Goal: Task Accomplishment & Management: Manage account settings

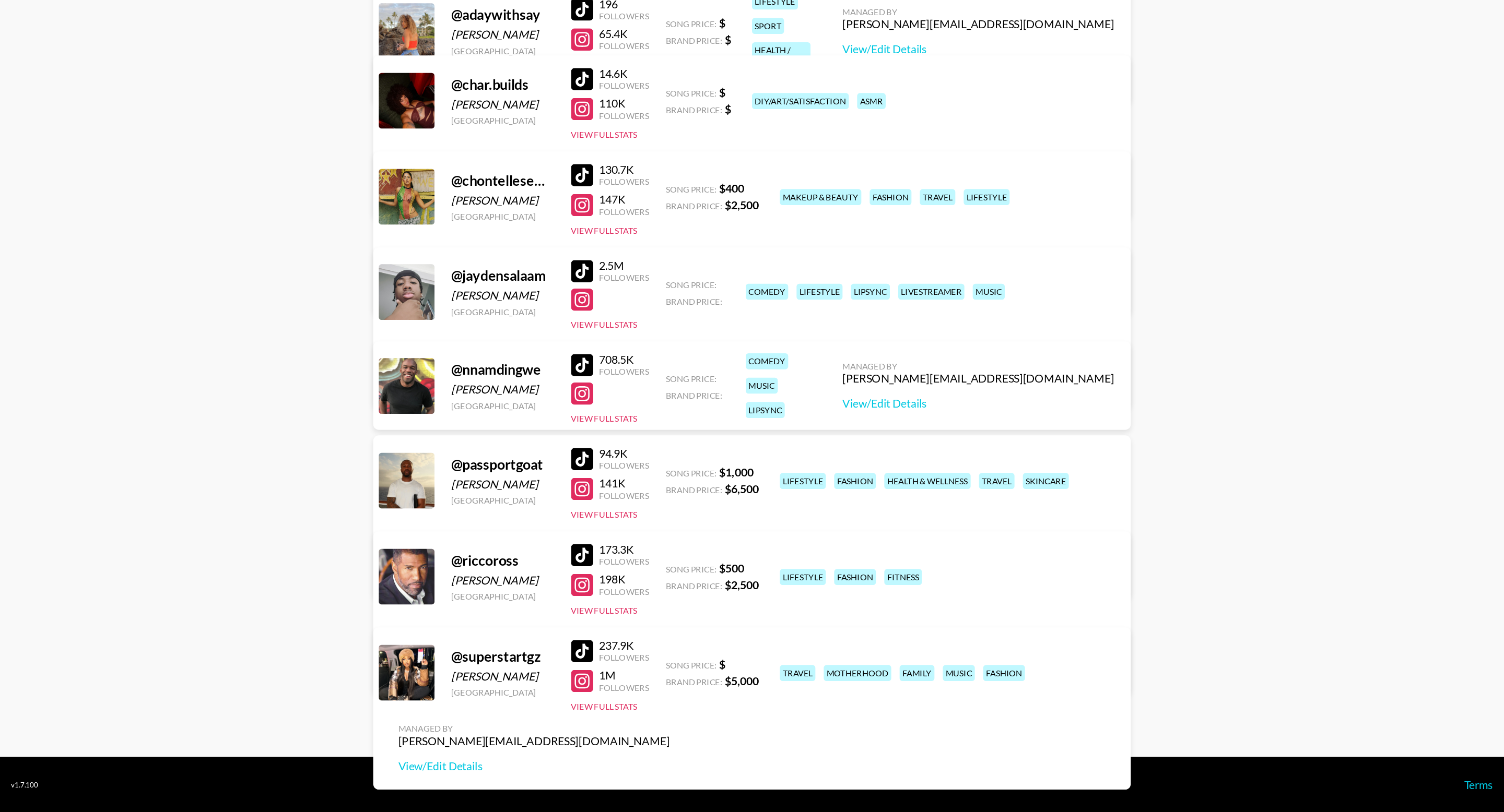
scroll to position [50, 0]
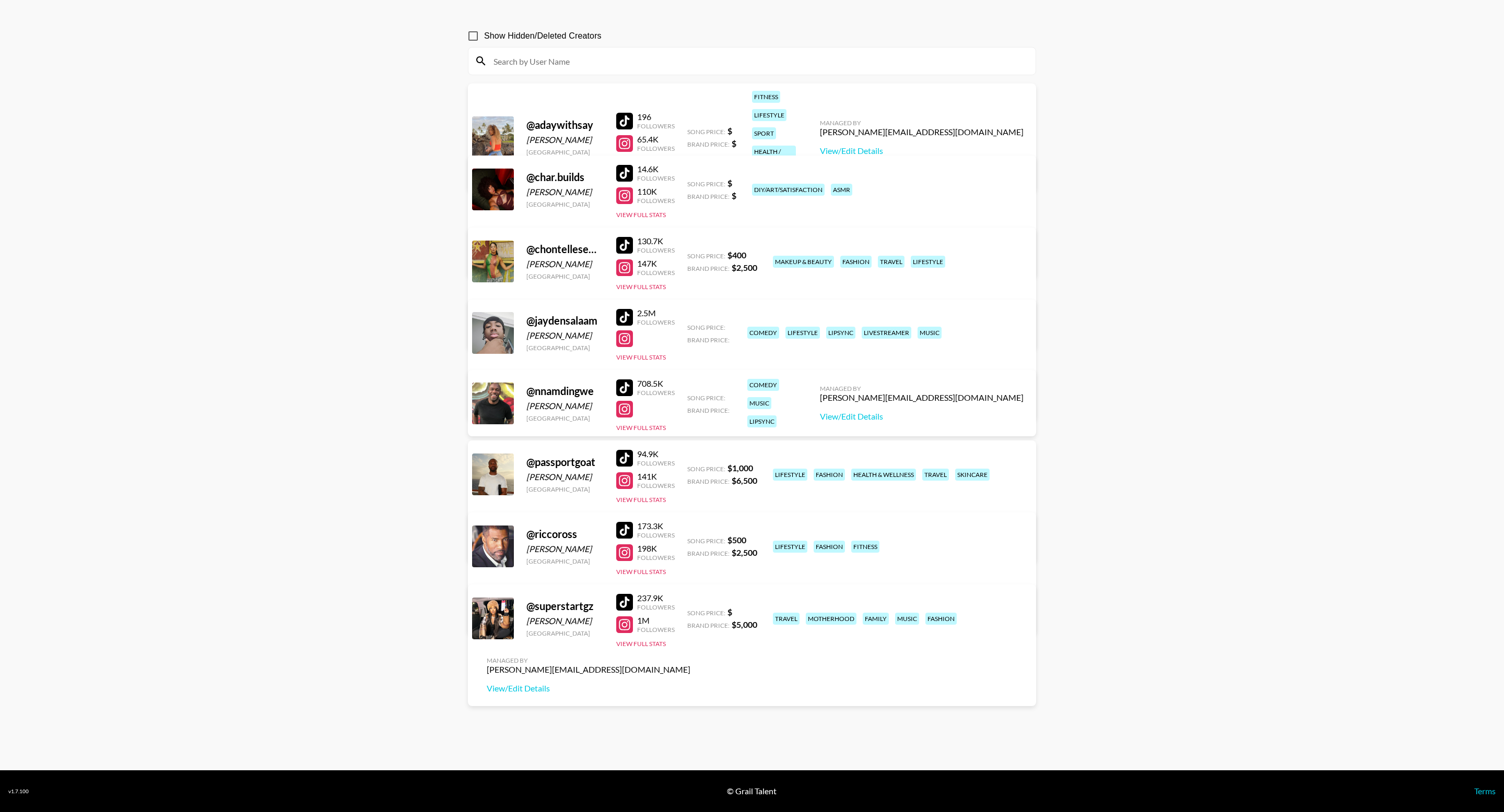
click at [673, 406] on div at bounding box center [645, 409] width 59 height 17
click at [723, 404] on div "Brand Price:" at bounding box center [709, 409] width 44 height 11
click at [690, 254] on link "View/Edit Details" at bounding box center [589, 259] width 204 height 11
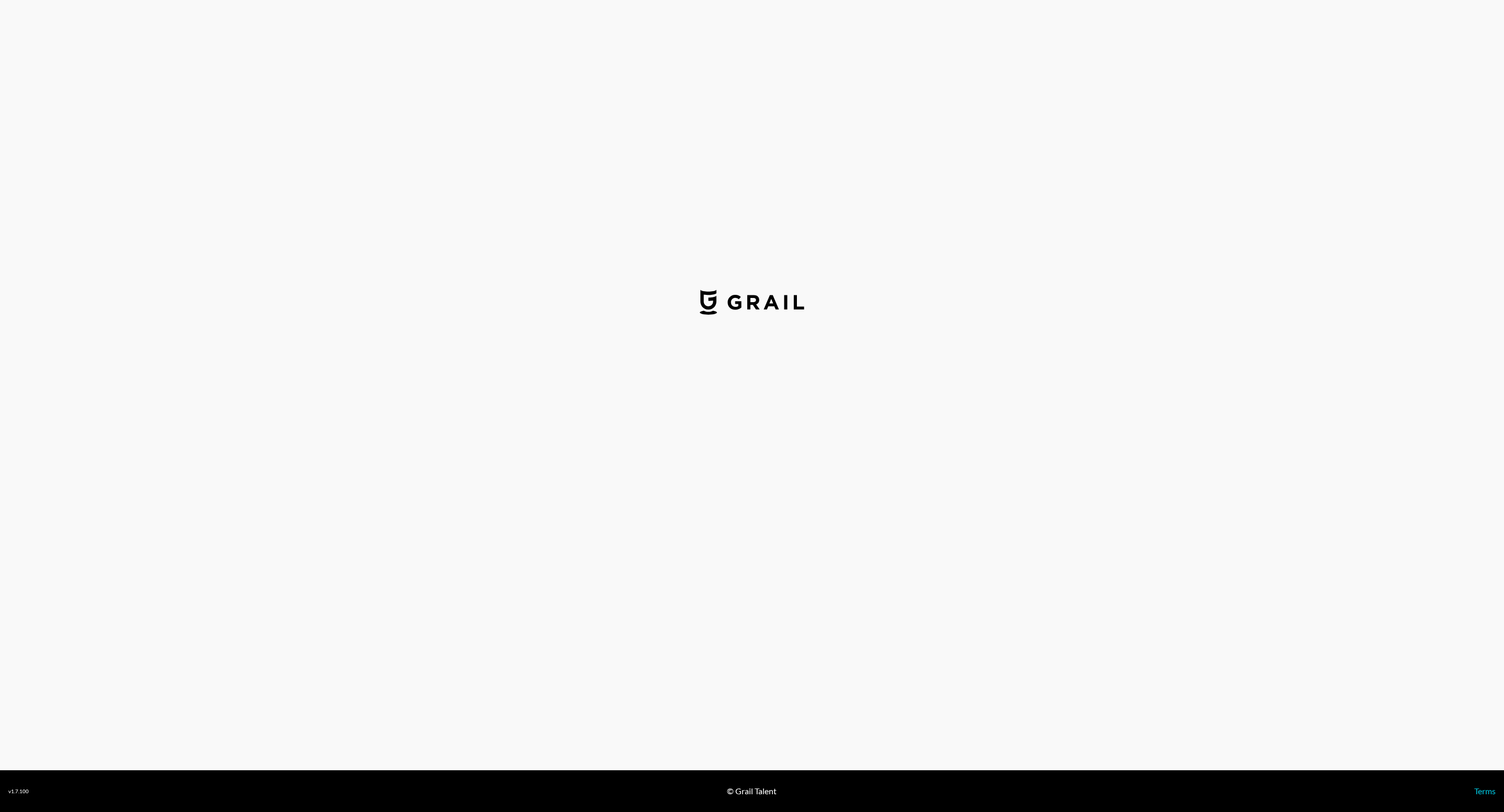
select select "USD"
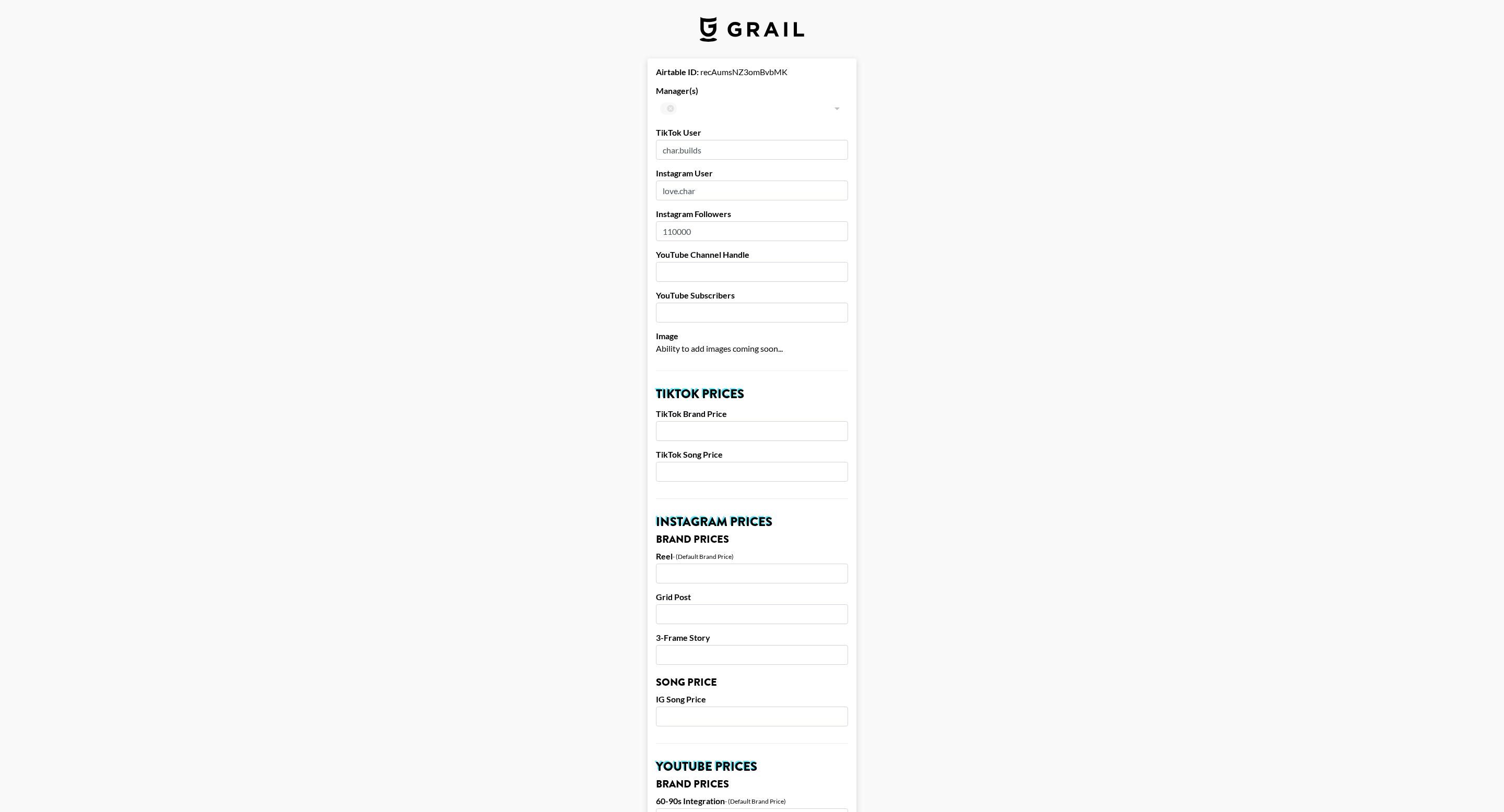
scroll to position [312, 0]
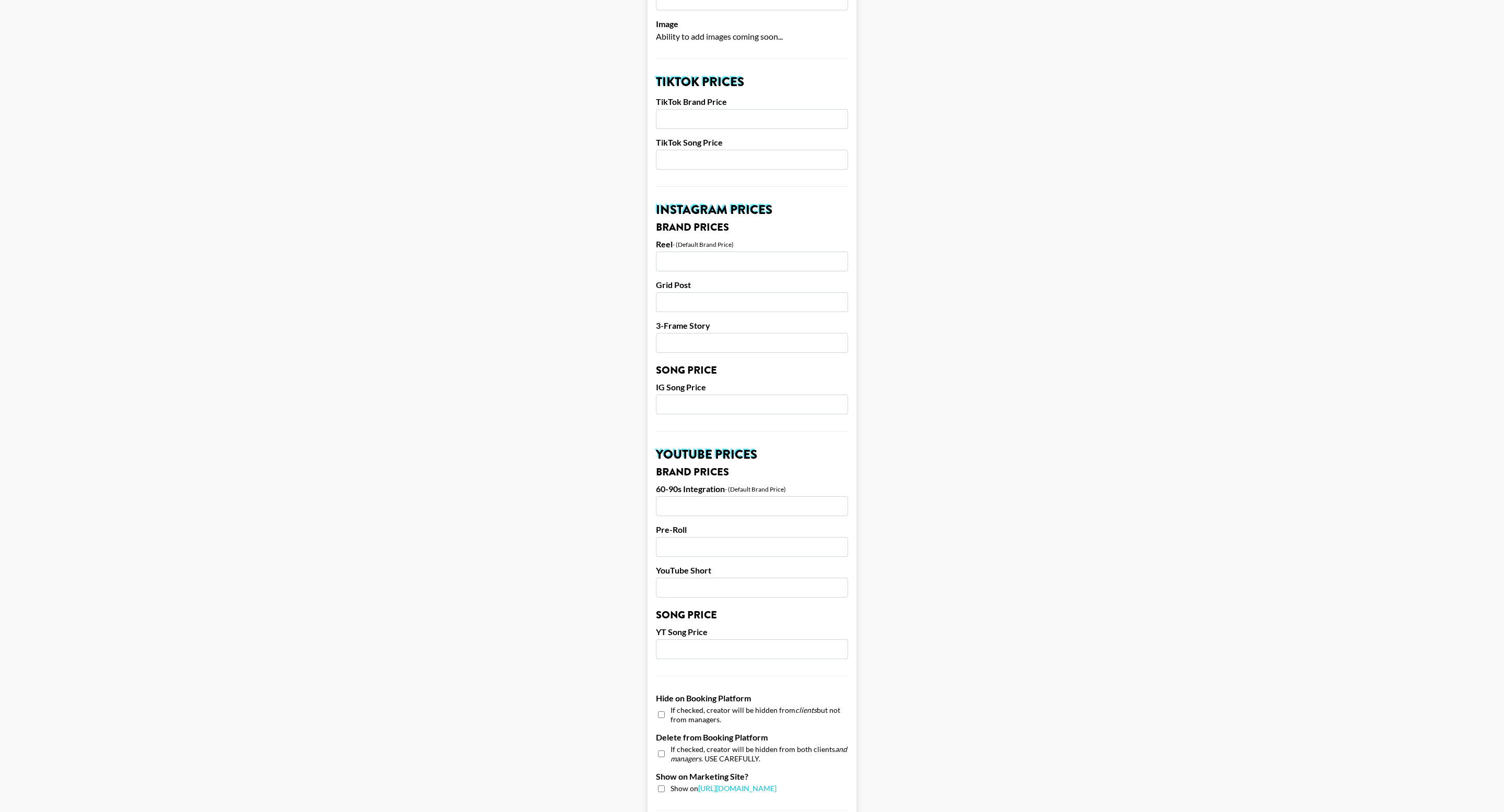
click at [718, 274] on form "Airtable ID: recAumsNZ3omBvbMK Manager(s) ​ TikTok User char.builds Instagram U…" at bounding box center [751, 396] width 209 height 1299
click at [716, 264] on input "number" at bounding box center [752, 262] width 192 height 20
type input "2500"
click at [717, 298] on input "number" at bounding box center [752, 302] width 192 height 20
type input "2000"
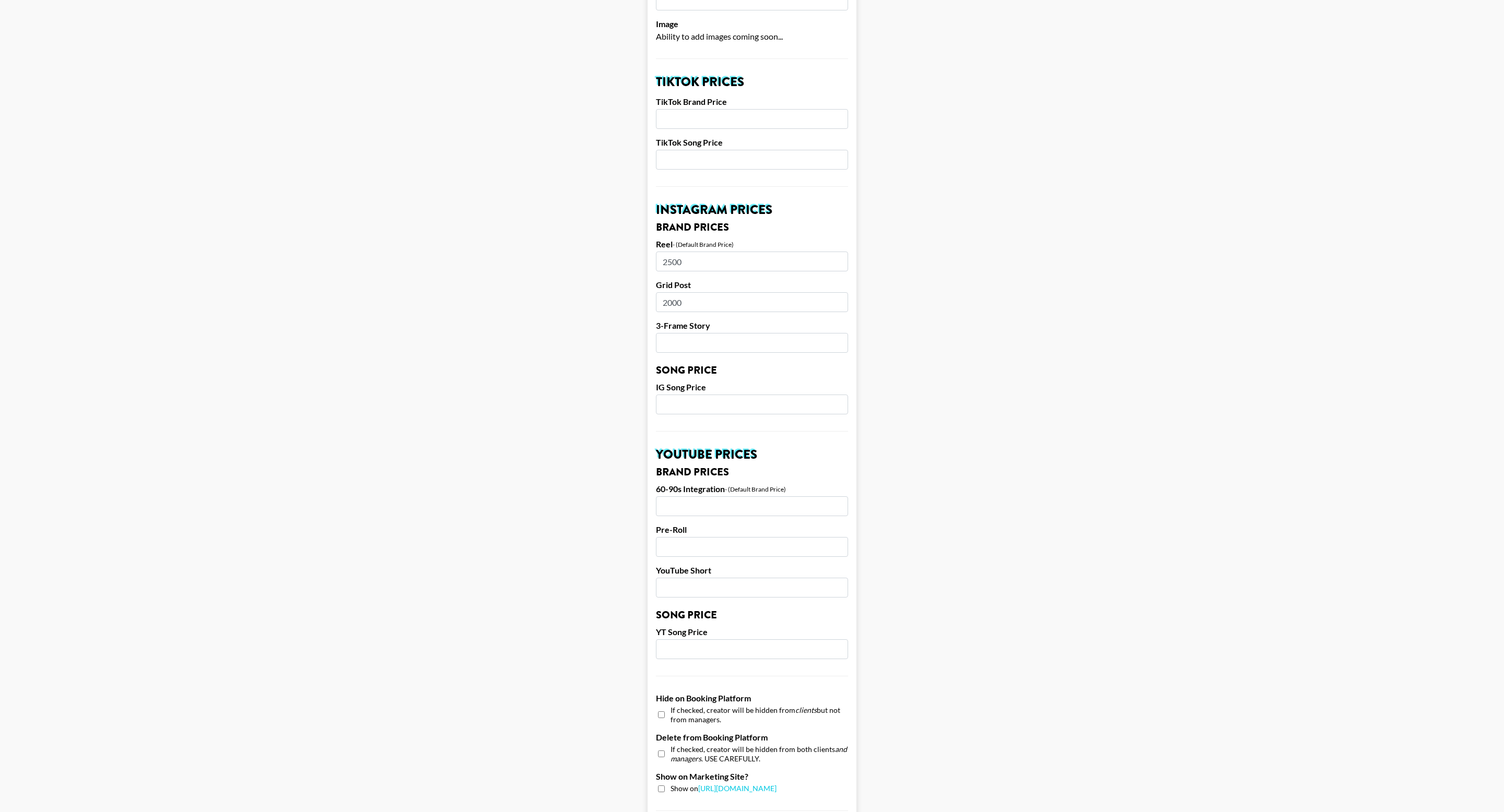
click at [710, 406] on input "number" at bounding box center [752, 404] width 192 height 20
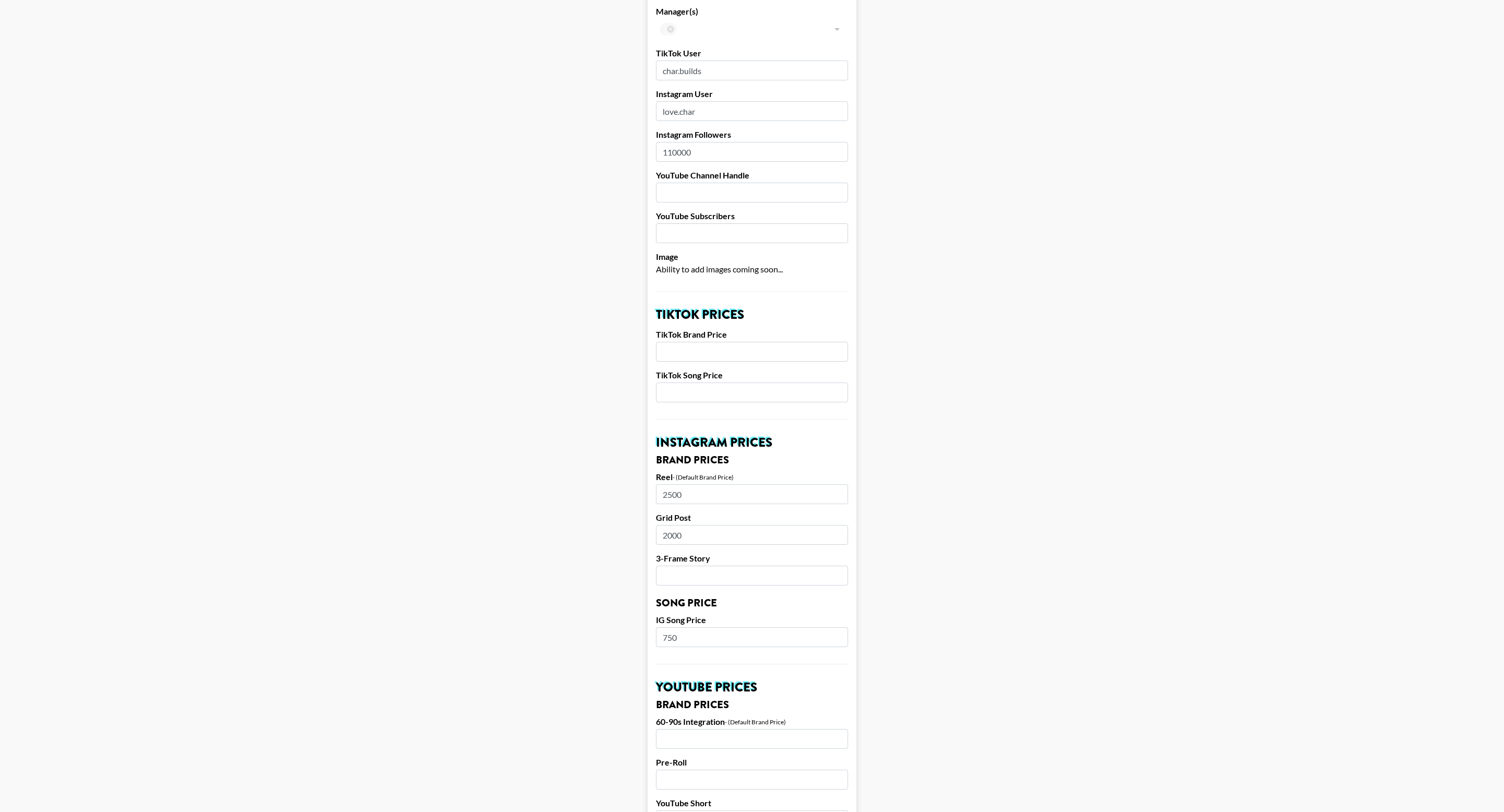
scroll to position [66, 0]
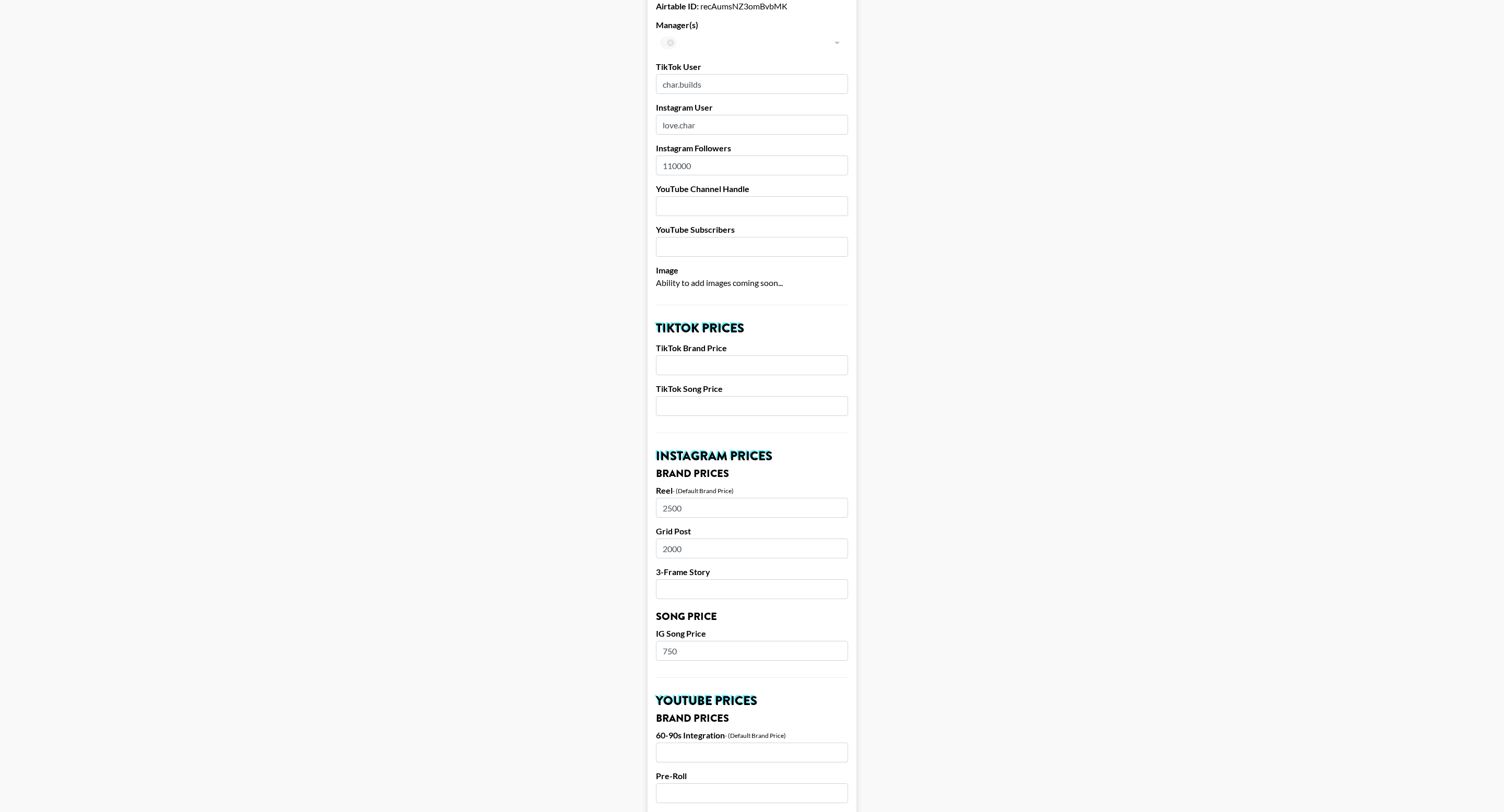
type input "750"
click at [734, 360] on input "number" at bounding box center [752, 365] width 192 height 20
type input "1"
type input "850"
click at [892, 386] on main "Airtable ID: recAumsNZ3omBvbMK Manager(s) ​ TikTok User char.builds Instagram U…" at bounding box center [751, 642] width 1487 height 1299
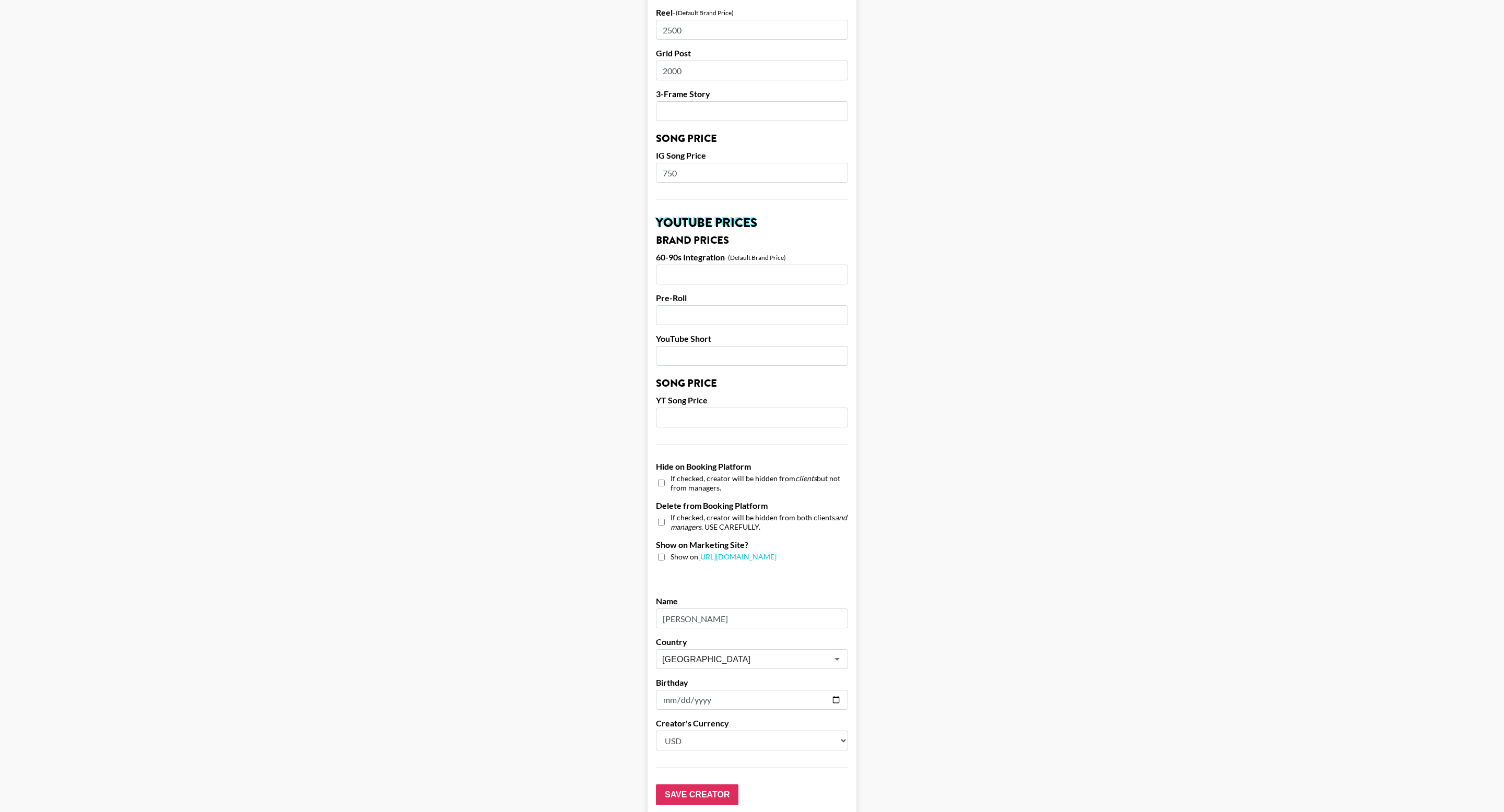
scroll to position [604, 0]
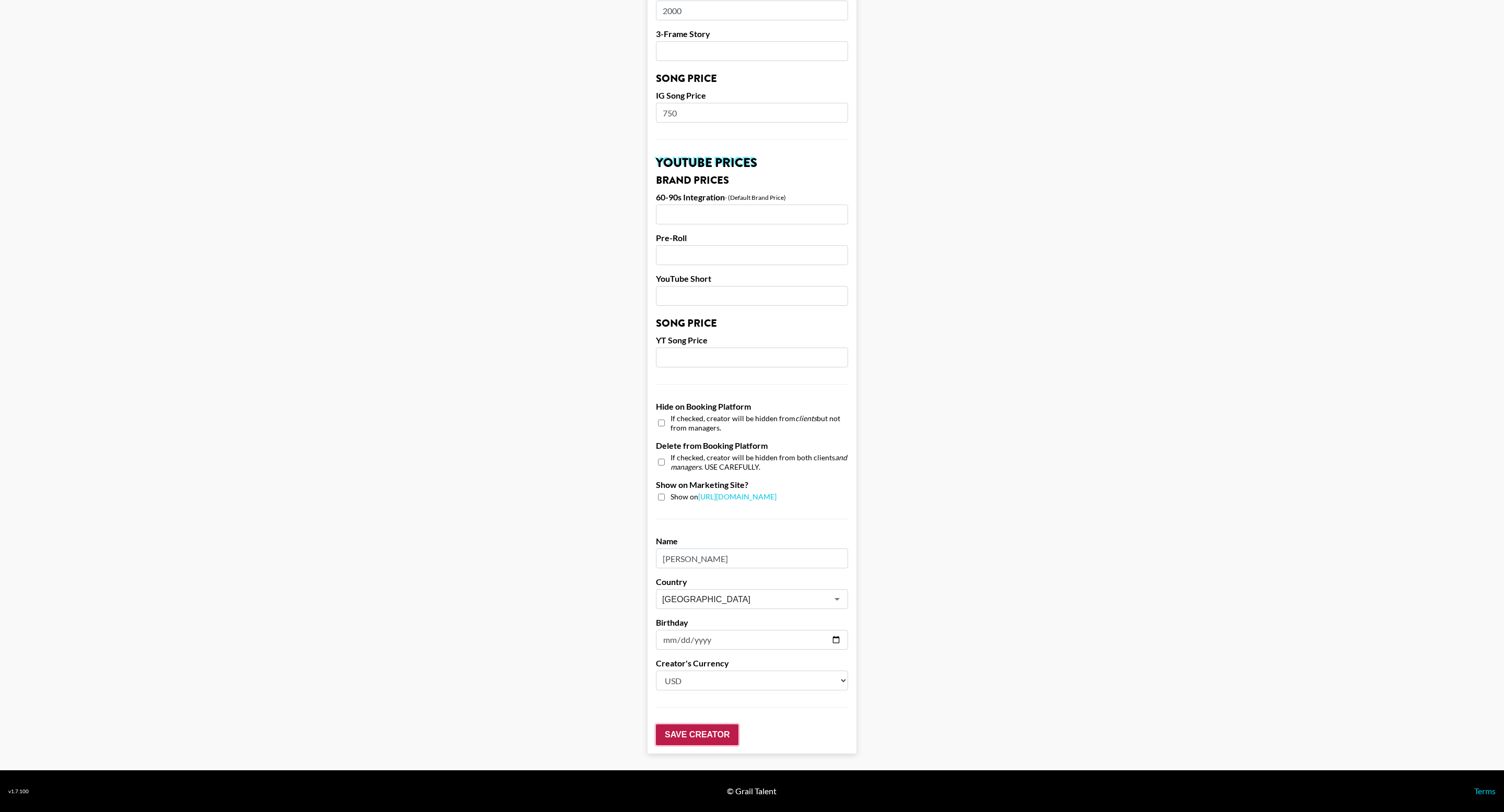
click at [701, 739] on input "Save Creator" at bounding box center [697, 734] width 82 height 21
